Goal: Information Seeking & Learning: Learn about a topic

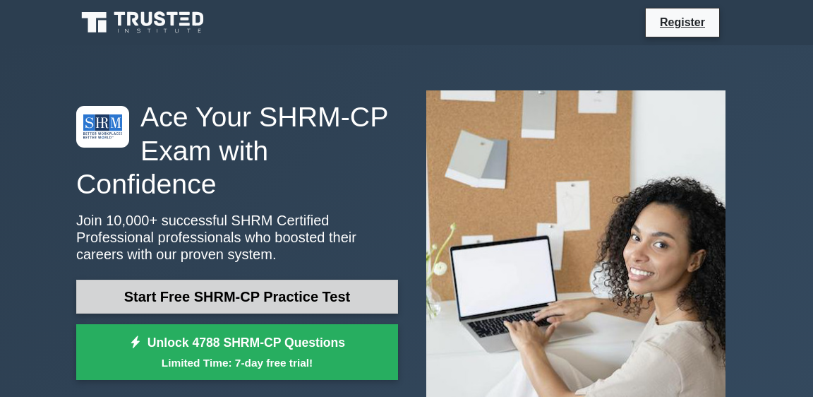
click at [272, 296] on link "Start Free SHRM-CP Practice Test" at bounding box center [237, 296] width 322 height 34
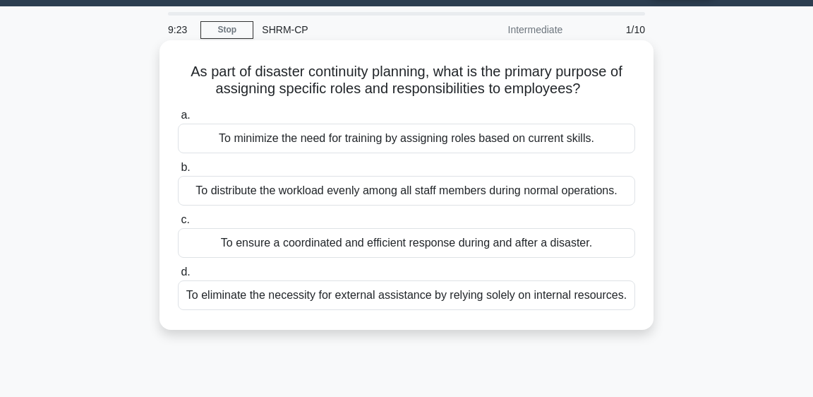
scroll to position [48, 0]
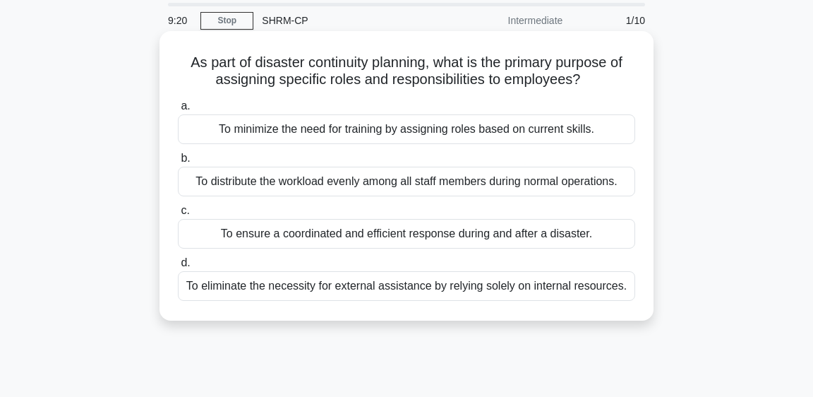
click at [459, 234] on div "To ensure a coordinated and efficient response during and after a disaster." at bounding box center [406, 234] width 457 height 30
click at [178, 215] on input "c. To ensure a coordinated and efficient response during and after a disaster." at bounding box center [178, 210] width 0 height 9
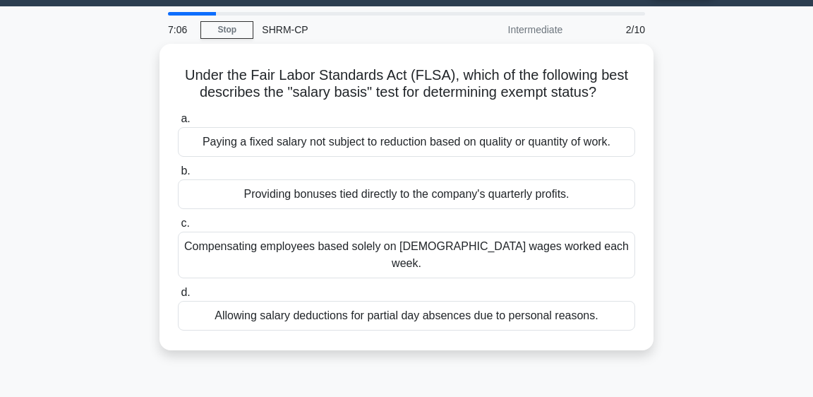
scroll to position [41, 0]
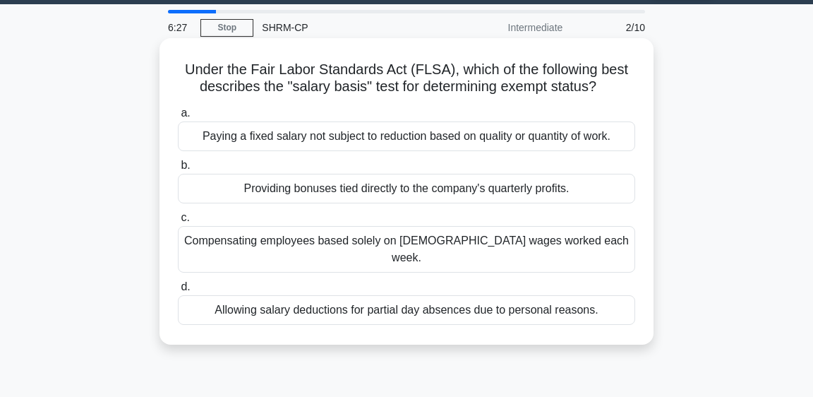
click at [320, 131] on div "Paying a fixed salary not subject to reduction based on quality or quantity of …" at bounding box center [406, 136] width 457 height 30
click at [178, 118] on input "a. Paying a fixed salary not subject to reduction based on quality or quantity …" at bounding box center [178, 113] width 0 height 9
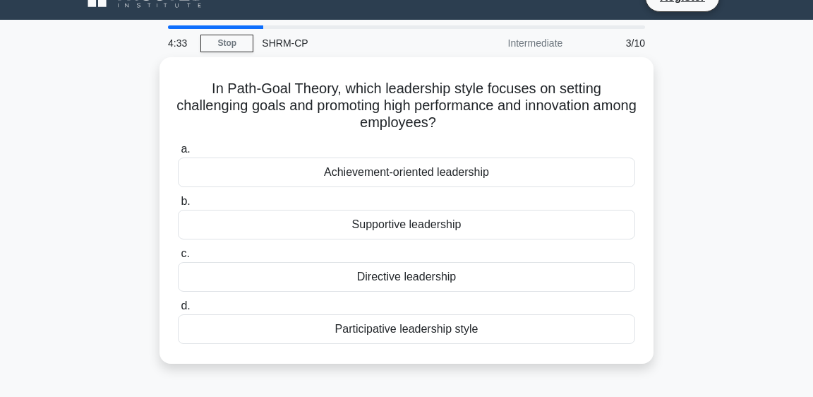
scroll to position [46, 0]
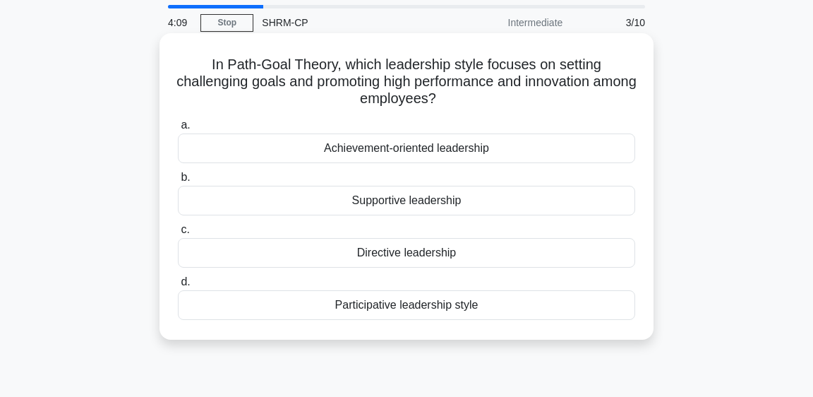
click at [471, 150] on div "Achievement-oriented leadership" at bounding box center [406, 148] width 457 height 30
click at [178, 130] on input "a. Achievement-oriented leadership" at bounding box center [178, 125] width 0 height 9
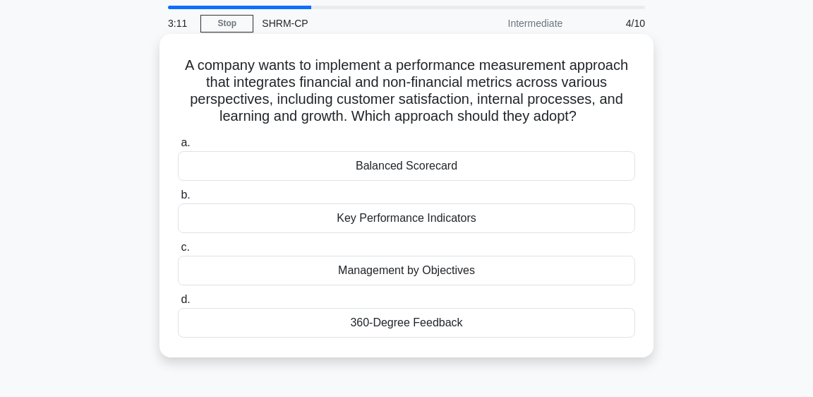
scroll to position [44, 0]
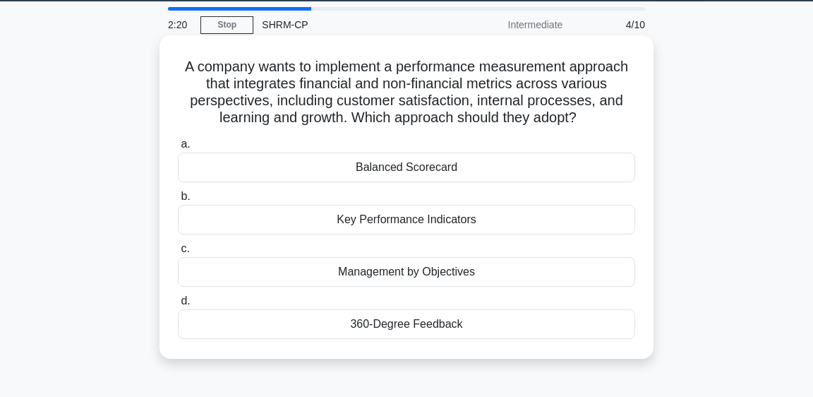
click at [461, 220] on div "Key Performance Indicators" at bounding box center [406, 220] width 457 height 30
click at [178, 201] on input "b. Key Performance Indicators" at bounding box center [178, 196] width 0 height 9
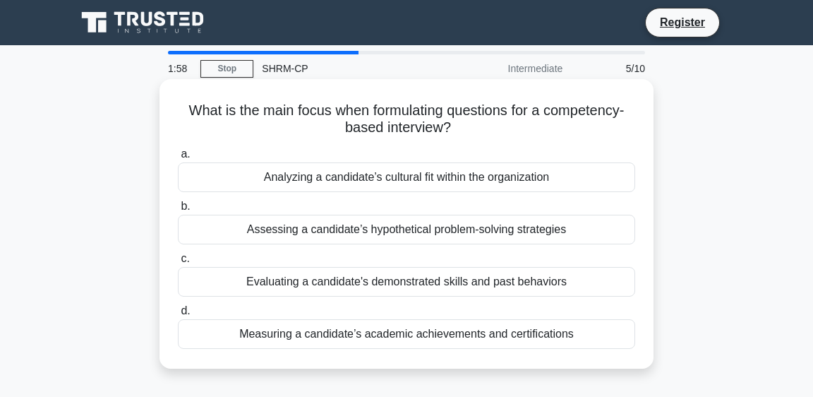
scroll to position [1, 0]
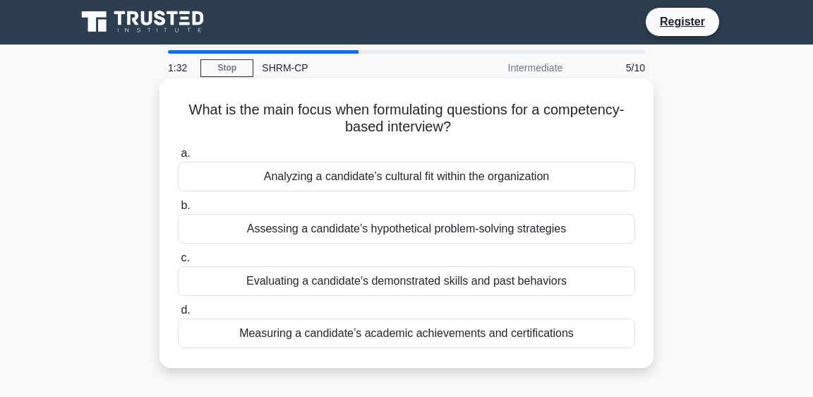
click at [433, 283] on div "Evaluating a candidate's demonstrated skills and past behaviors" at bounding box center [406, 281] width 457 height 30
click at [178, 262] on input "c. Evaluating a candidate's demonstrated skills and past behaviors" at bounding box center [178, 257] width 0 height 9
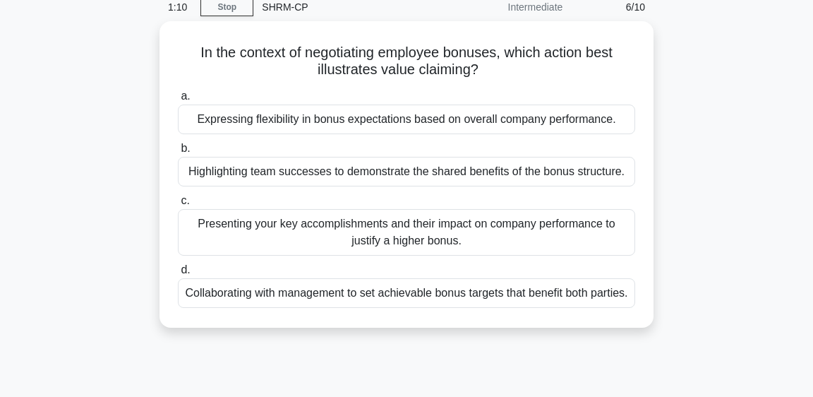
scroll to position [63, 0]
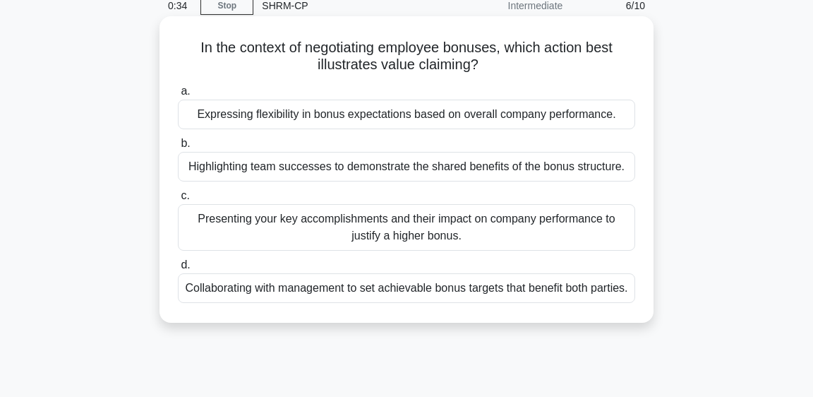
click at [507, 222] on div "Presenting your key accomplishments and their impact on company performance to …" at bounding box center [406, 227] width 457 height 47
click at [178, 200] on input "c. Presenting your key accomplishments and their impact on company performance …" at bounding box center [178, 195] width 0 height 9
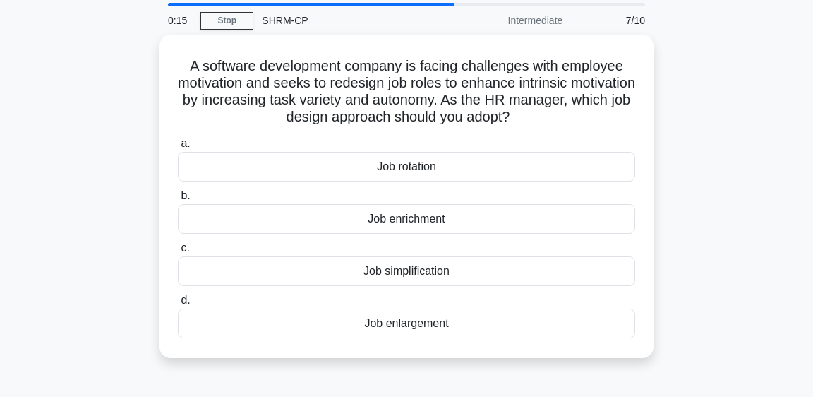
scroll to position [49, 0]
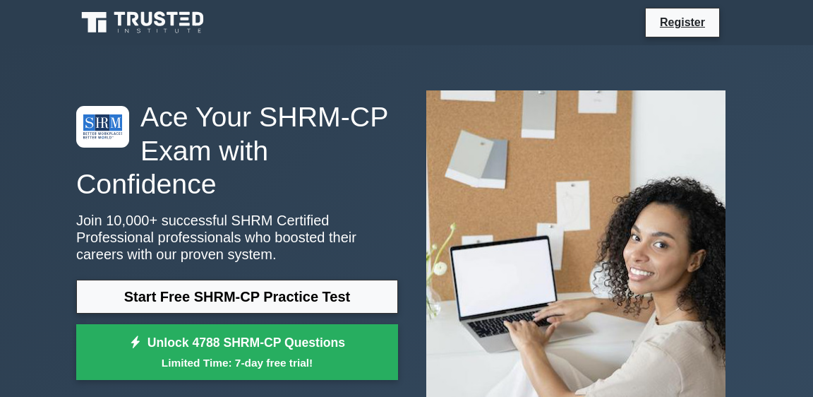
click at [298, 273] on div "Ace Your SHRM-CP Exam with Confidence Join 10,000+ successful SHRM Certified Pr…" at bounding box center [237, 243] width 339 height 286
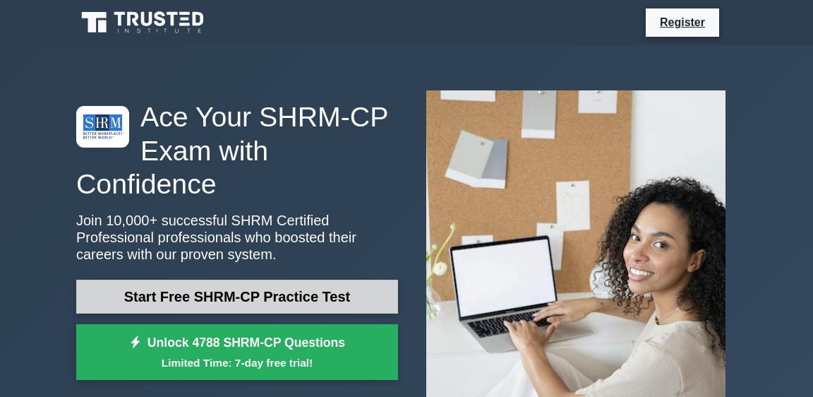
click at [298, 295] on link "Start Free SHRM-CP Practice Test" at bounding box center [237, 296] width 322 height 34
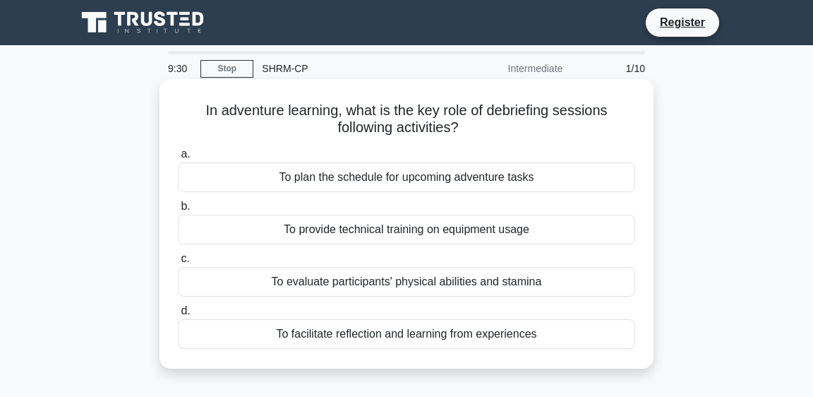
click at [425, 337] on div "To facilitate reflection and learning from experiences" at bounding box center [406, 334] width 457 height 30
click at [178, 315] on input "d. To facilitate reflection and learning from experiences" at bounding box center [178, 310] width 0 height 9
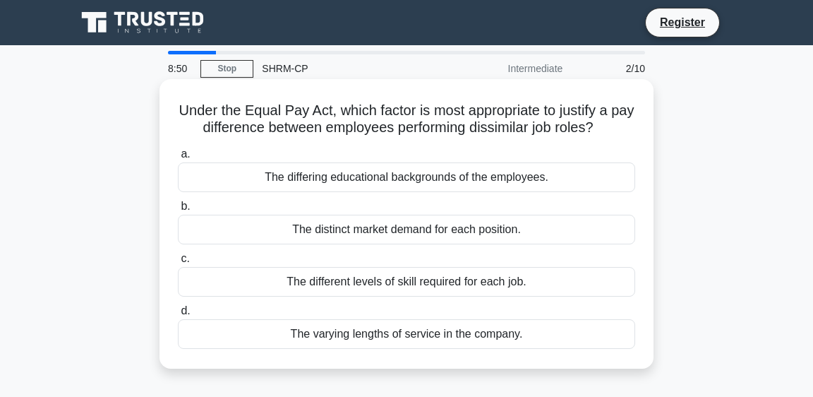
click at [497, 280] on div "The different levels of skill required for each job." at bounding box center [406, 282] width 457 height 30
click at [178, 263] on input "c. The different levels of skill required for each job." at bounding box center [178, 258] width 0 height 9
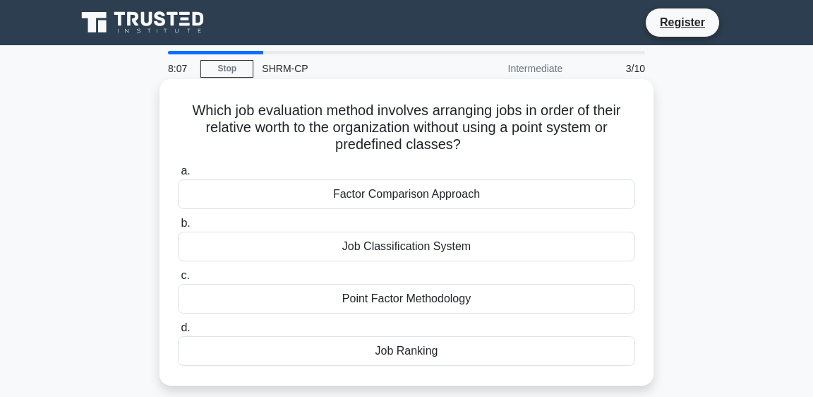
click at [428, 250] on div "Job Classification System" at bounding box center [406, 246] width 457 height 30
click at [178, 228] on input "b. Job Classification System" at bounding box center [178, 223] width 0 height 9
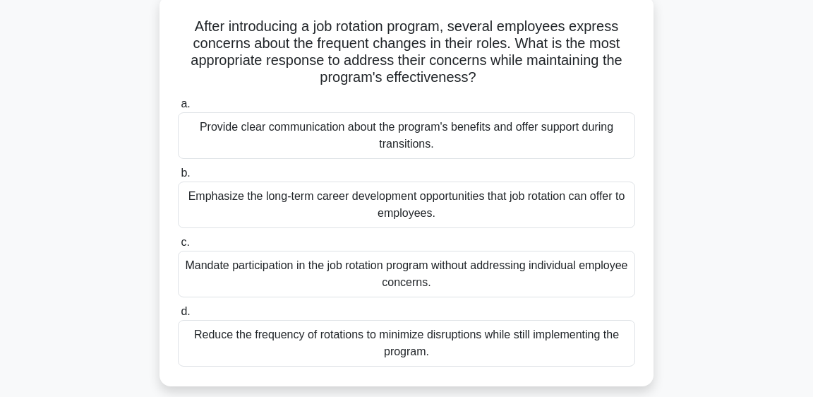
scroll to position [85, 0]
click at [430, 134] on div "Provide clear communication about the program's benefits and offer support duri…" at bounding box center [406, 134] width 457 height 47
click at [178, 108] on input "a. Provide clear communication about the program's benefits and offer support d…" at bounding box center [178, 103] width 0 height 9
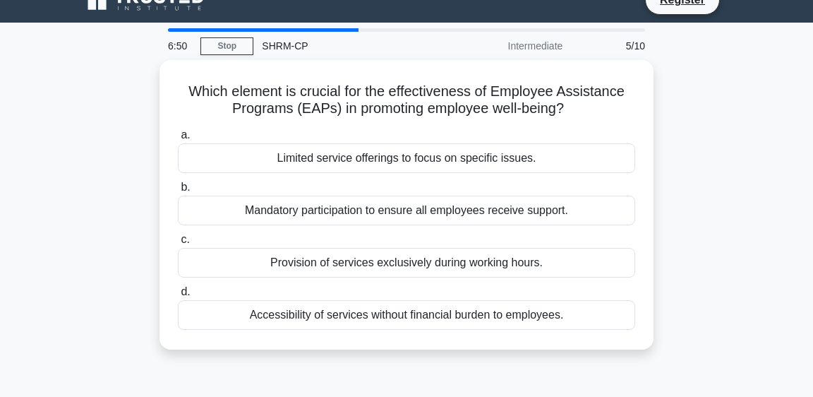
scroll to position [0, 0]
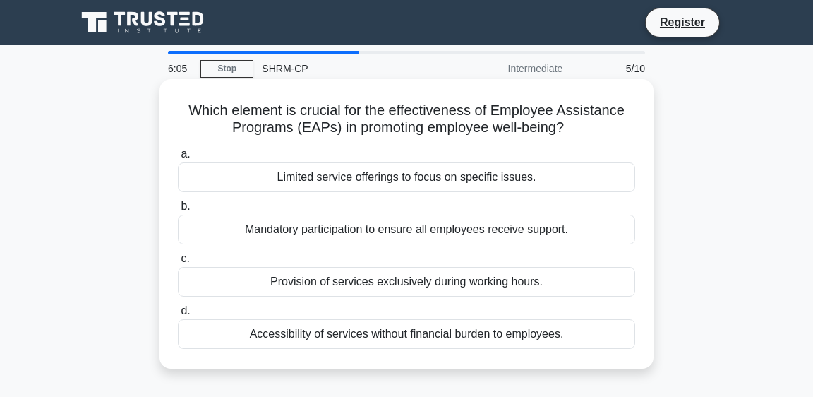
click at [516, 337] on div "Accessibility of services without financial burden to employees." at bounding box center [406, 334] width 457 height 30
click at [178, 315] on input "d. Accessibility of services without financial burden to employees." at bounding box center [178, 310] width 0 height 9
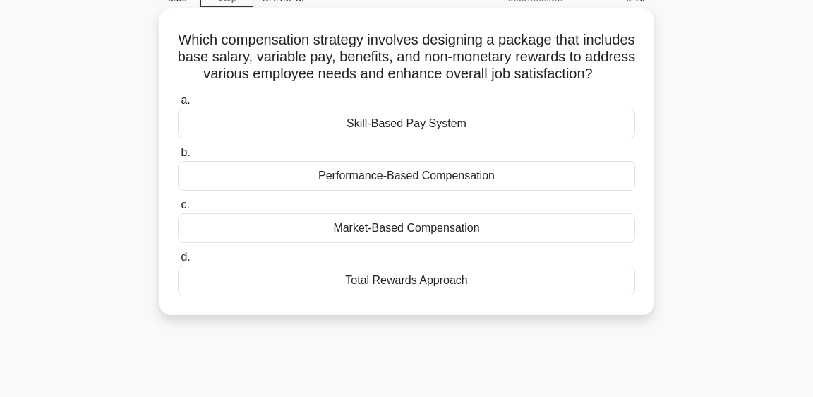
scroll to position [63, 0]
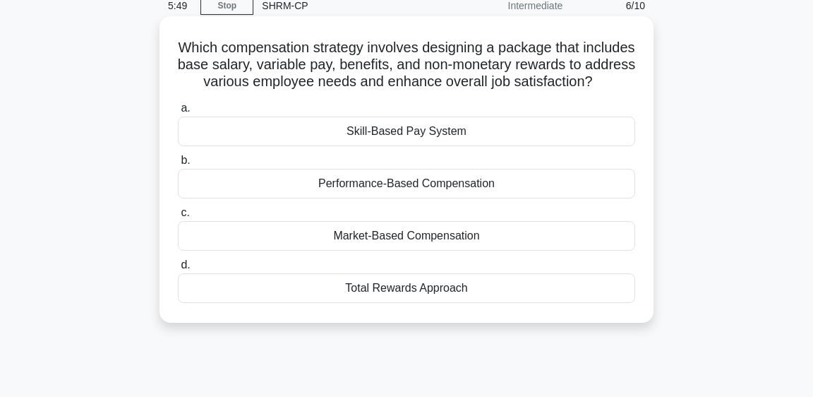
click at [450, 286] on div "Total Rewards Approach" at bounding box center [406, 288] width 457 height 30
click at [178, 270] on input "d. Total Rewards Approach" at bounding box center [178, 264] width 0 height 9
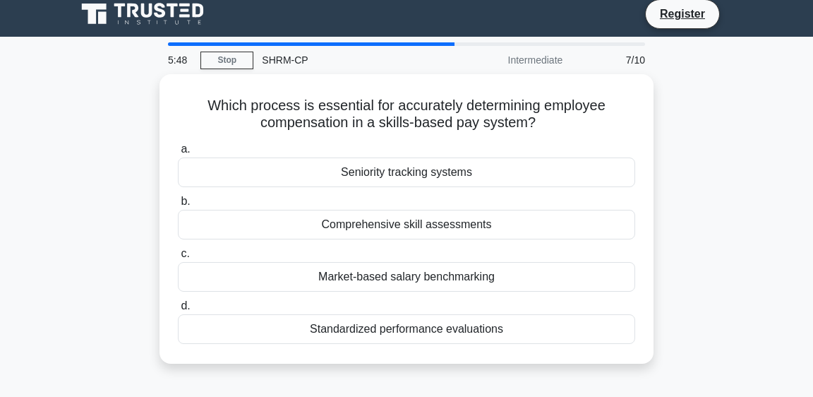
scroll to position [0, 0]
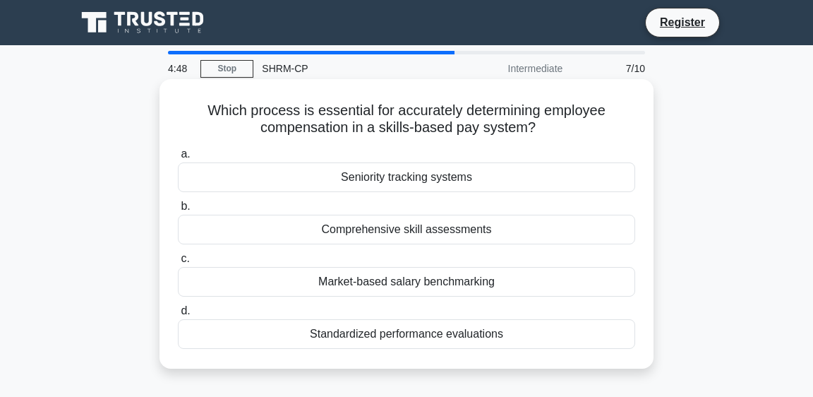
click at [447, 231] on div "Comprehensive skill assessments" at bounding box center [406, 229] width 457 height 30
click at [178, 211] on input "b. Comprehensive skill assessments" at bounding box center [178, 206] width 0 height 9
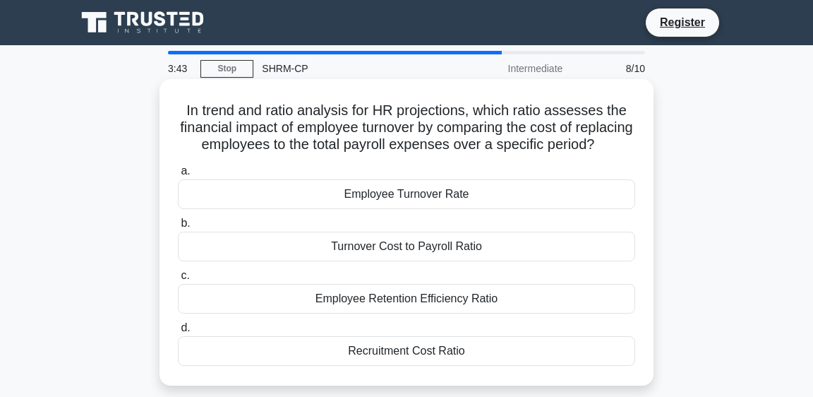
click at [406, 348] on div "Recruitment Cost Ratio" at bounding box center [406, 351] width 457 height 30
click at [178, 332] on input "d. Recruitment Cost Ratio" at bounding box center [178, 327] width 0 height 9
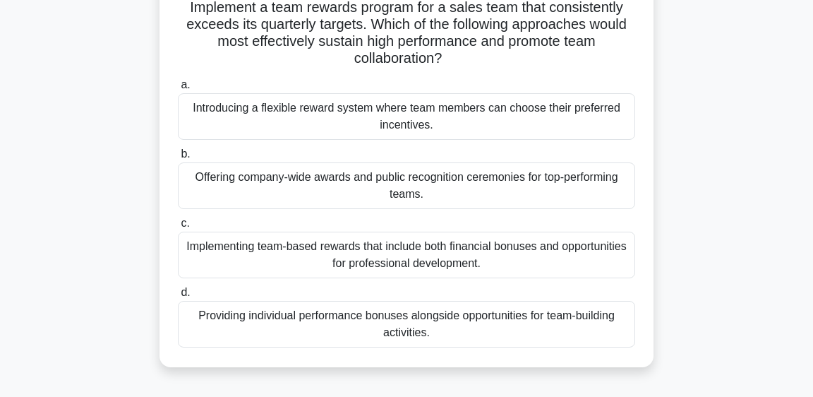
scroll to position [104, 0]
click at [452, 248] on div "Implementing team-based rewards that include both financial bonuses and opportu…" at bounding box center [406, 254] width 457 height 47
click at [178, 227] on input "c. Implementing team-based rewards that include both financial bonuses and oppo…" at bounding box center [178, 222] width 0 height 9
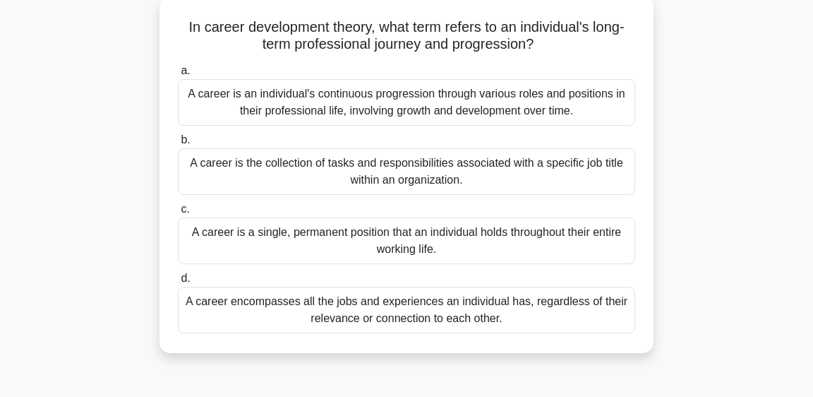
scroll to position [86, 0]
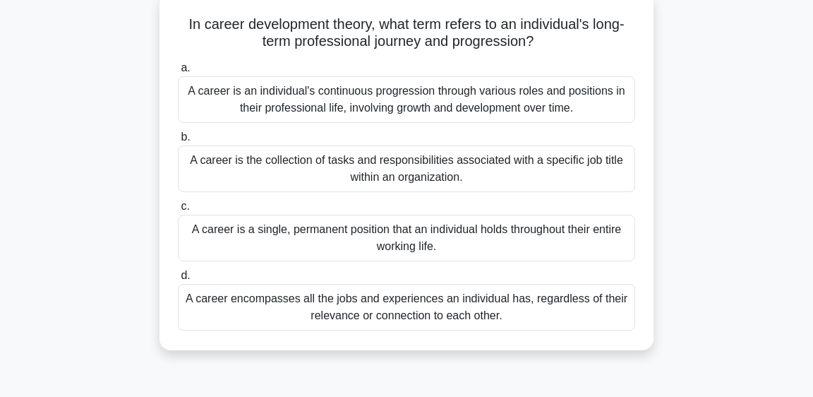
click at [470, 110] on div "A career is an individual's continuous progression through various roles and po…" at bounding box center [406, 99] width 457 height 47
click at [178, 73] on input "a. A career is an individual's continuous progression through various roles and…" at bounding box center [178, 68] width 0 height 9
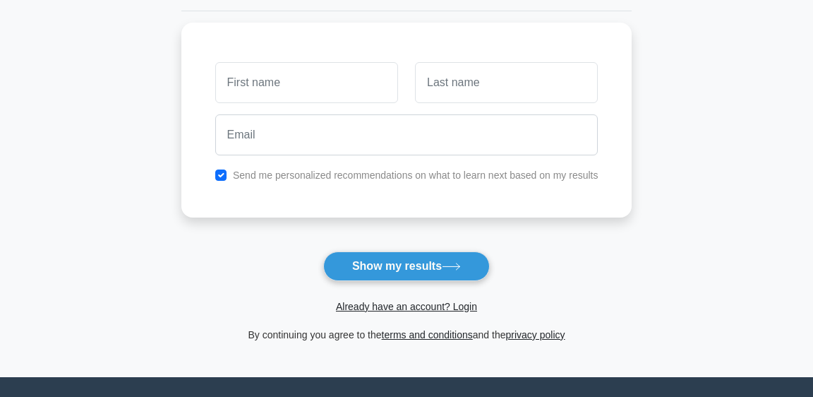
scroll to position [177, 0]
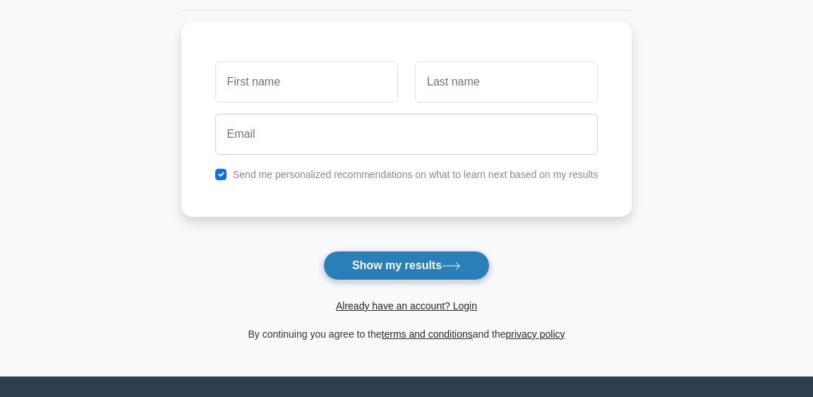
click at [459, 272] on button "Show my results" at bounding box center [406, 265] width 167 height 30
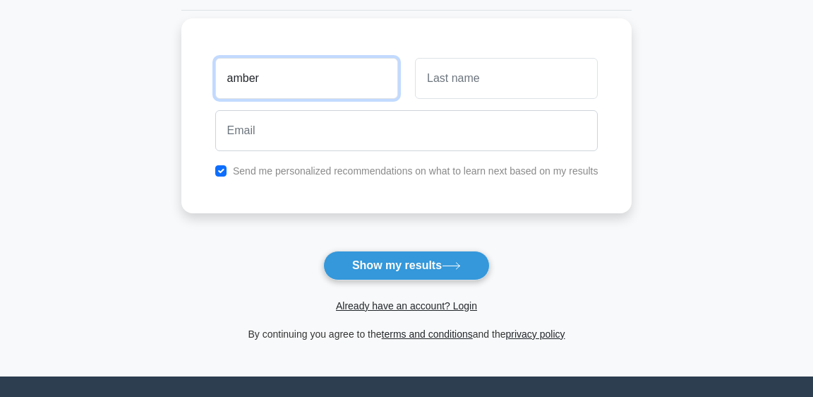
type input "amber"
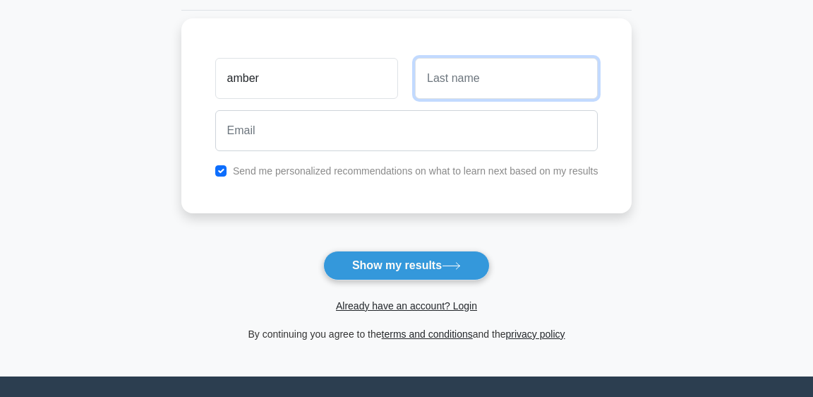
click at [504, 92] on input "text" at bounding box center [506, 78] width 183 height 41
type input "smith"
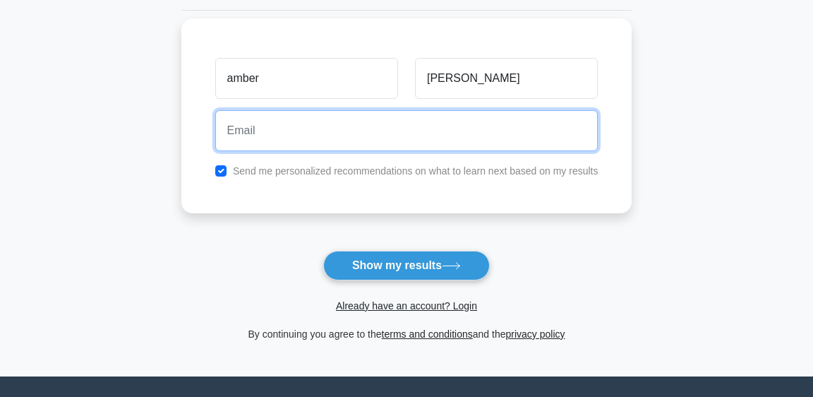
click at [409, 123] on input "email" at bounding box center [406, 130] width 383 height 41
type input "hello.me.org"
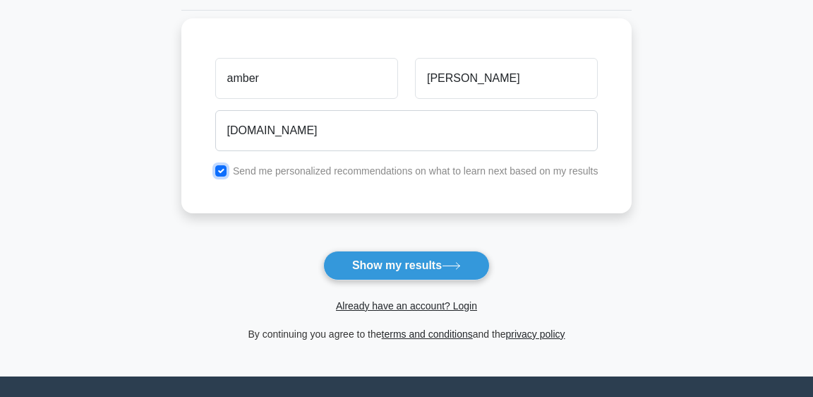
click at [222, 170] on input "checkbox" at bounding box center [220, 170] width 11 height 11
checkbox input "false"
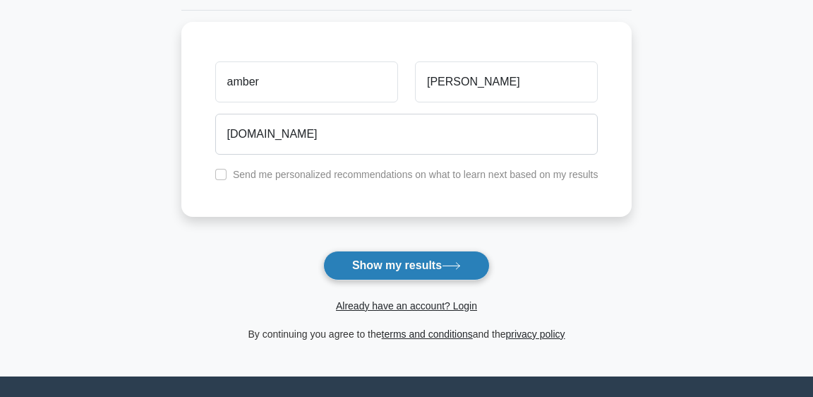
click at [414, 274] on button "Show my results" at bounding box center [406, 265] width 167 height 30
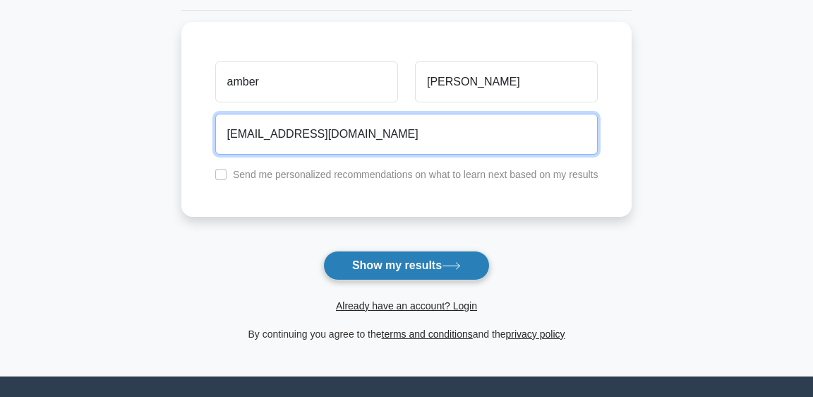
type input "hellome@yahoo.com"
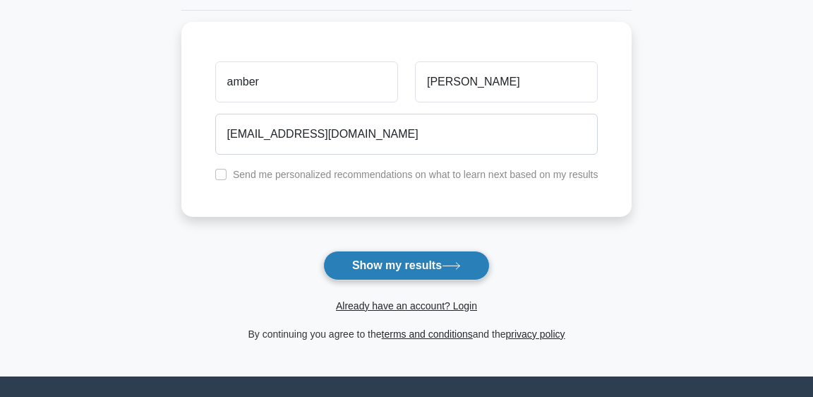
click at [385, 260] on button "Show my results" at bounding box center [406, 265] width 167 height 30
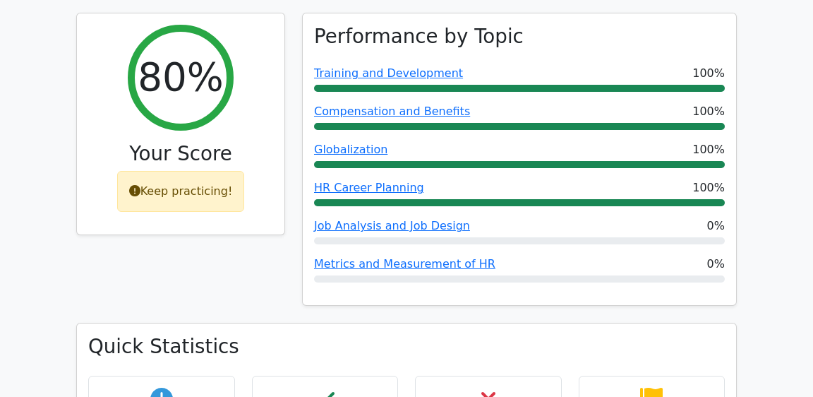
scroll to position [569, 0]
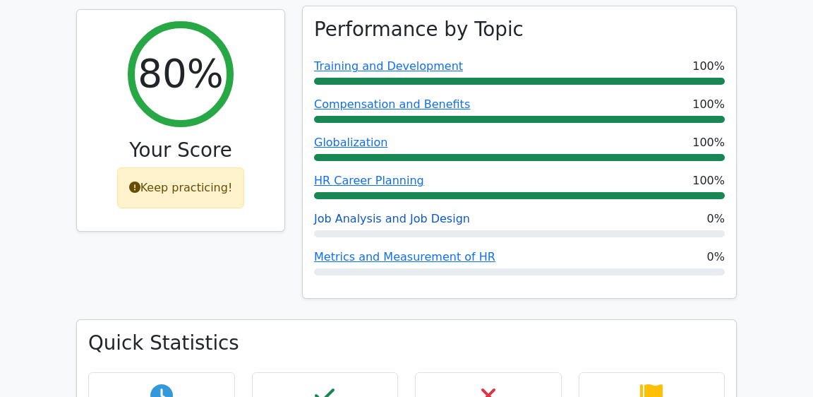
click at [365, 212] on link "Job Analysis and Job Design" at bounding box center [392, 218] width 156 height 13
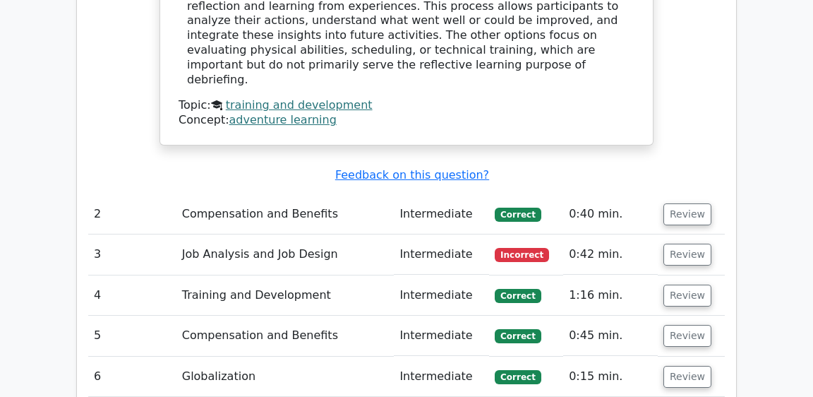
scroll to position [1531, 0]
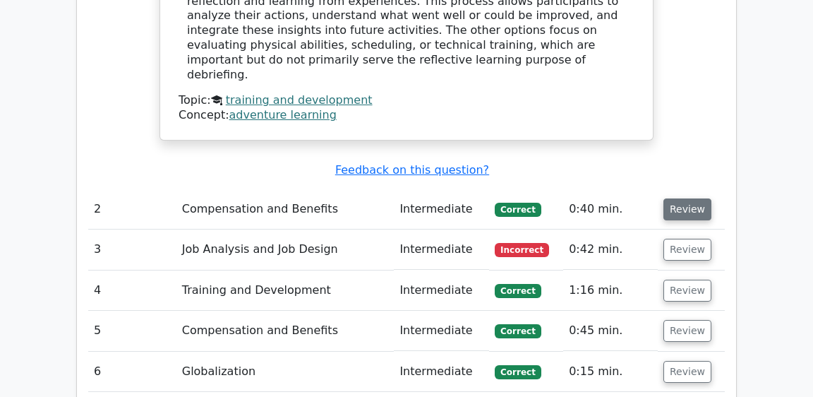
click at [677, 198] on button "Review" at bounding box center [687, 209] width 48 height 22
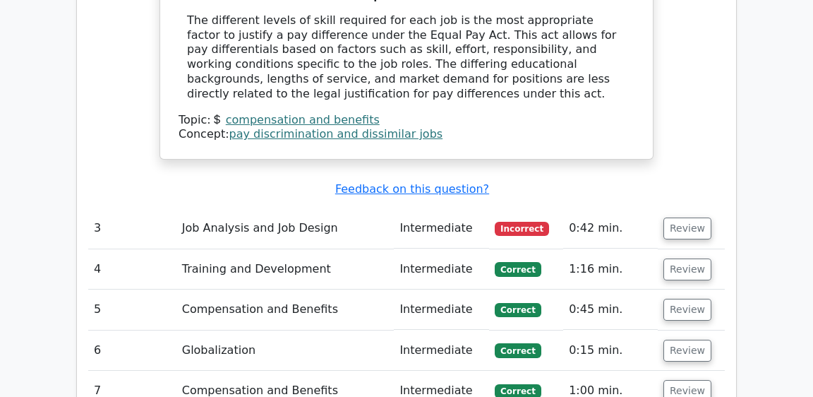
scroll to position [2075, 0]
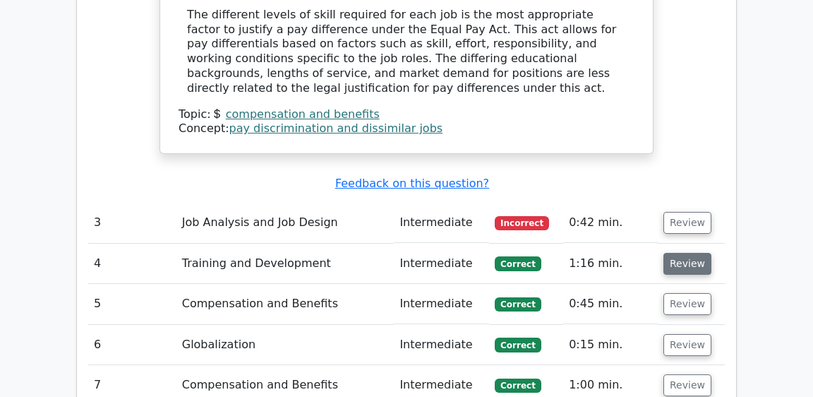
click at [687, 253] on button "Review" at bounding box center [687, 264] width 48 height 22
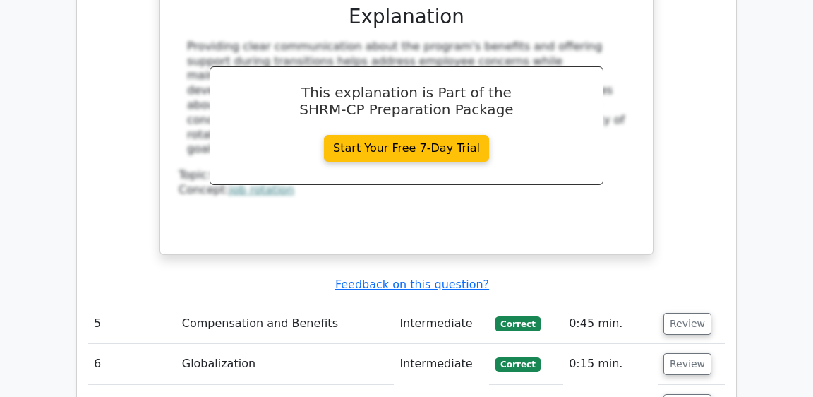
scroll to position [2774, 0]
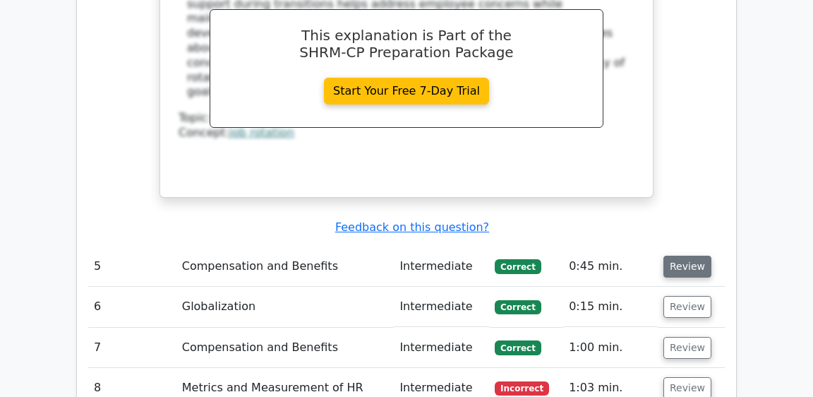
click at [687, 255] on button "Review" at bounding box center [687, 266] width 48 height 22
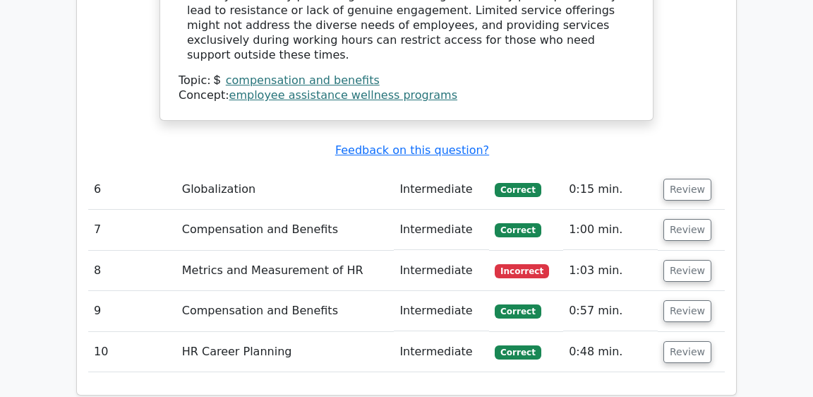
scroll to position [3439, 0]
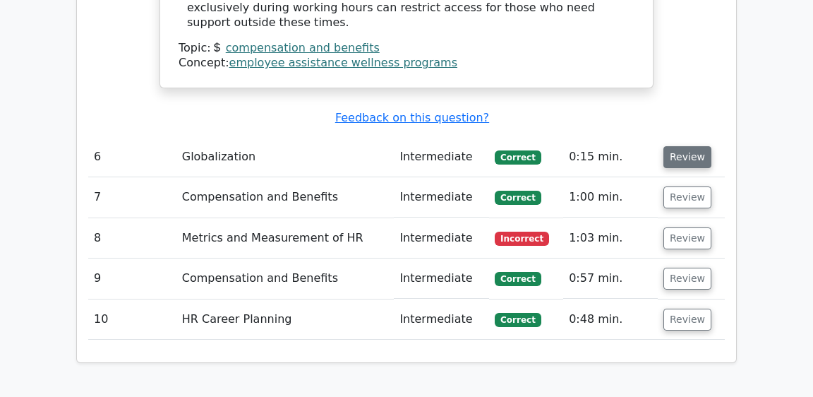
click at [684, 146] on button "Review" at bounding box center [687, 157] width 48 height 22
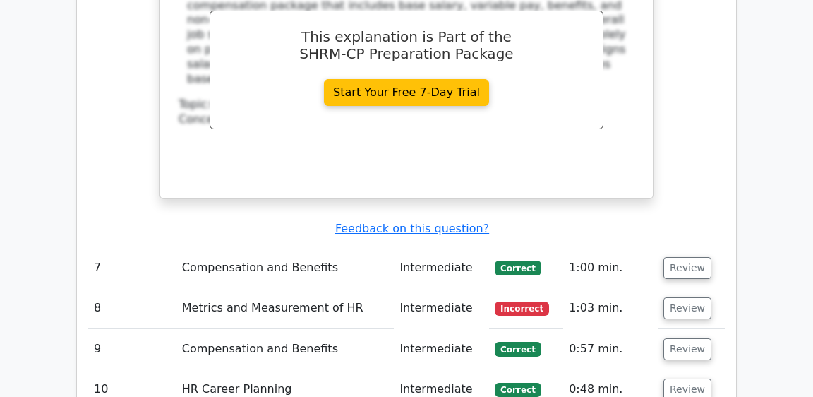
scroll to position [3976, 0]
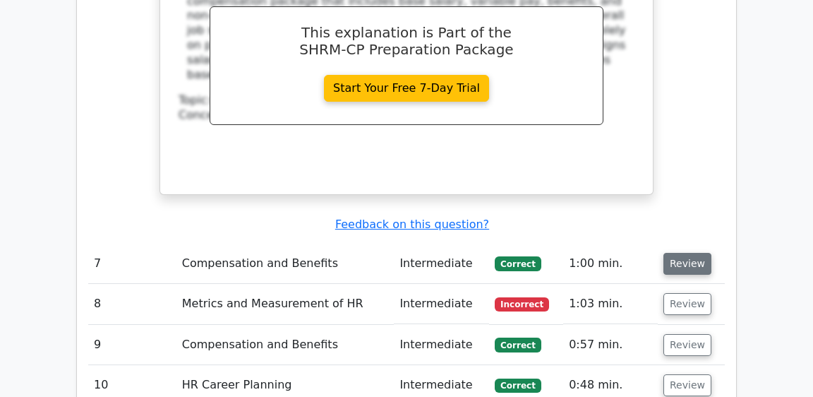
click at [680, 253] on button "Review" at bounding box center [687, 264] width 48 height 22
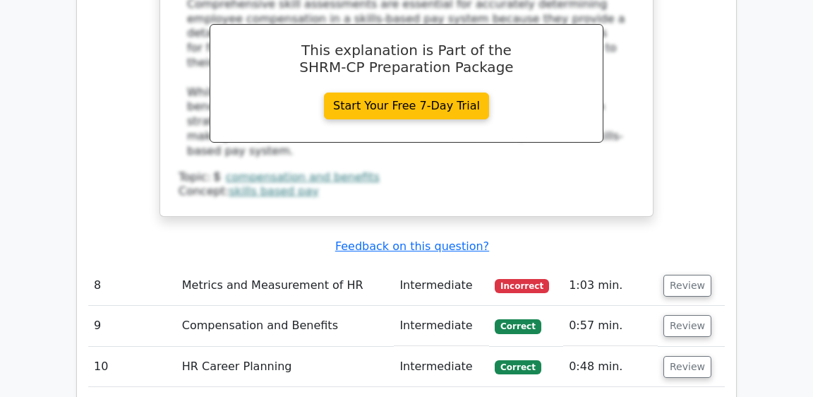
scroll to position [4569, 0]
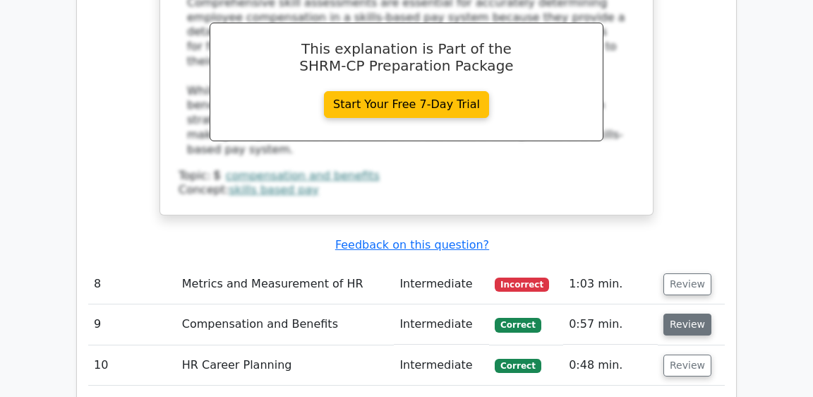
click at [693, 313] on button "Review" at bounding box center [687, 324] width 48 height 22
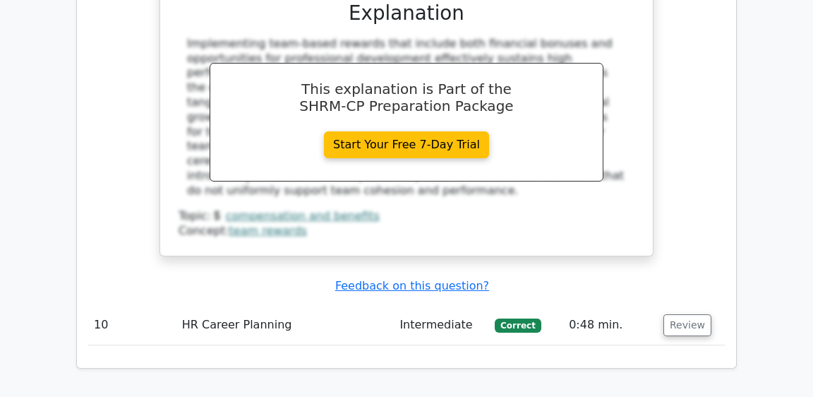
scroll to position [5284, 0]
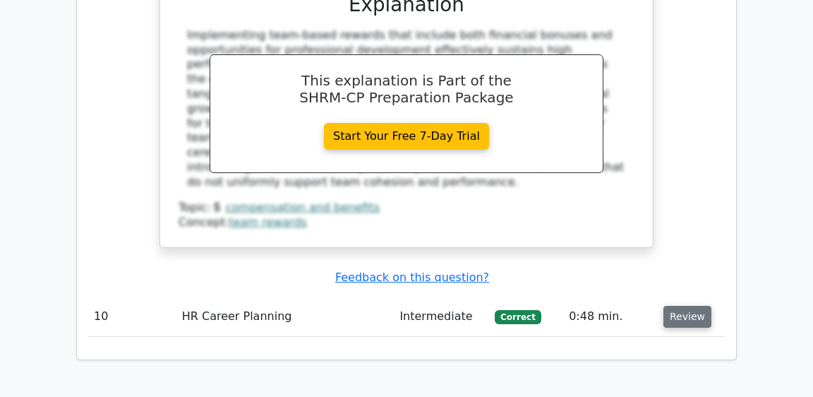
click at [689, 306] on button "Review" at bounding box center [687, 317] width 48 height 22
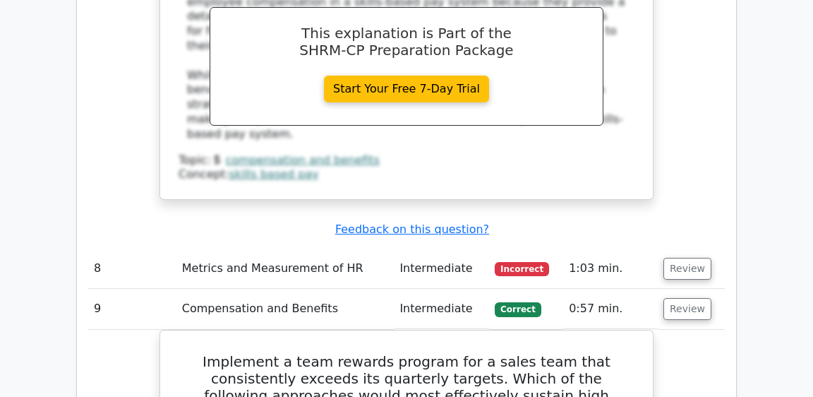
scroll to position [4576, 0]
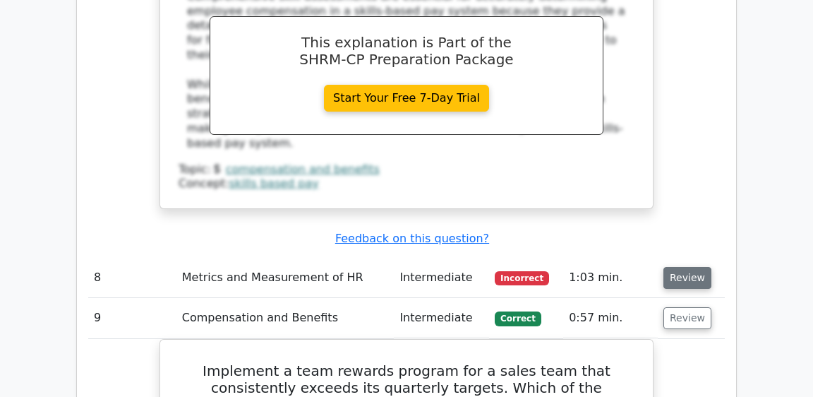
click at [684, 267] on button "Review" at bounding box center [687, 278] width 48 height 22
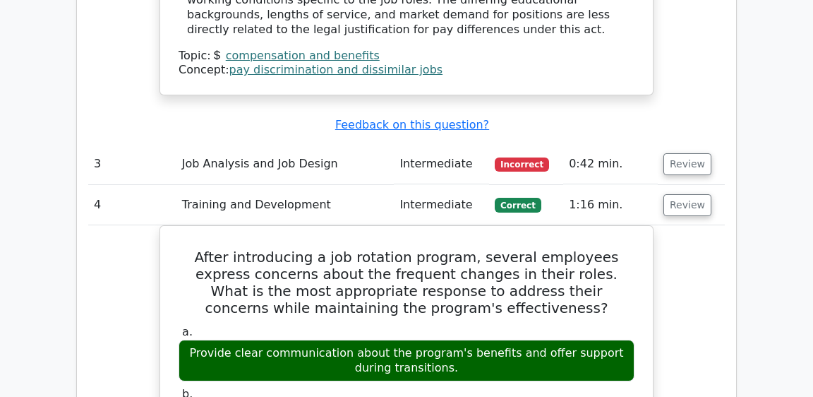
scroll to position [2115, 0]
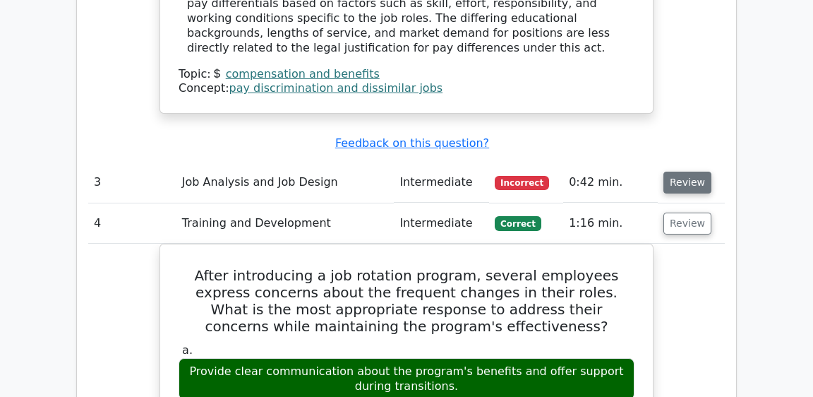
click at [692, 171] on button "Review" at bounding box center [687, 182] width 48 height 22
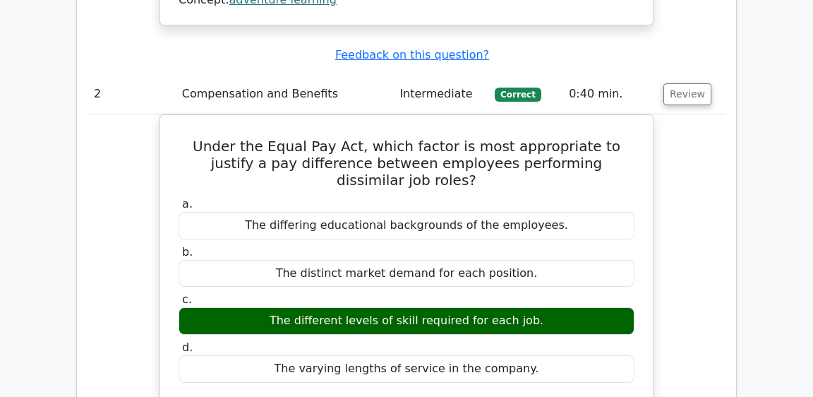
scroll to position [1640, 0]
